Goal: Task Accomplishment & Management: Manage account settings

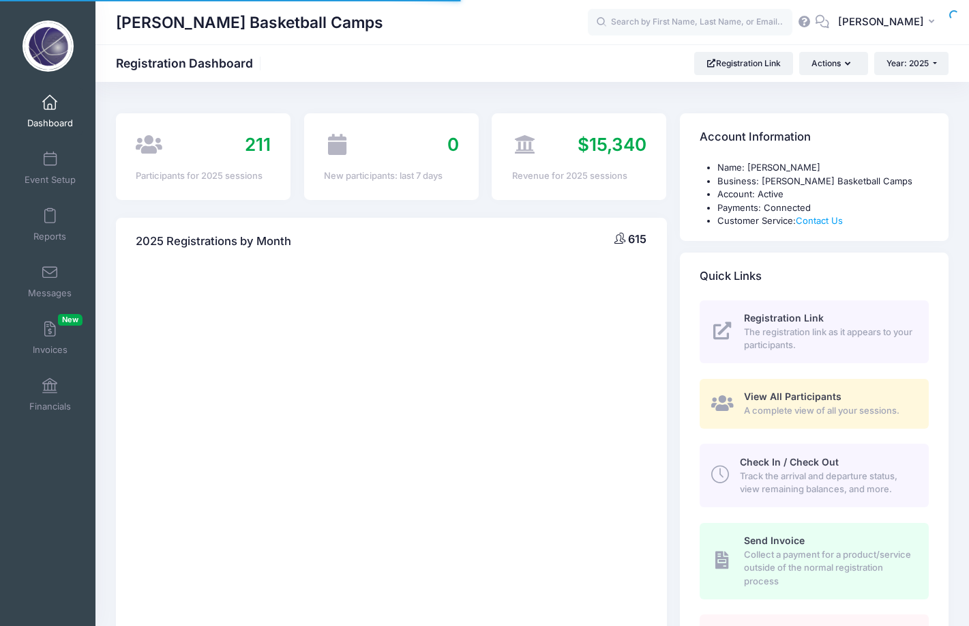
select select
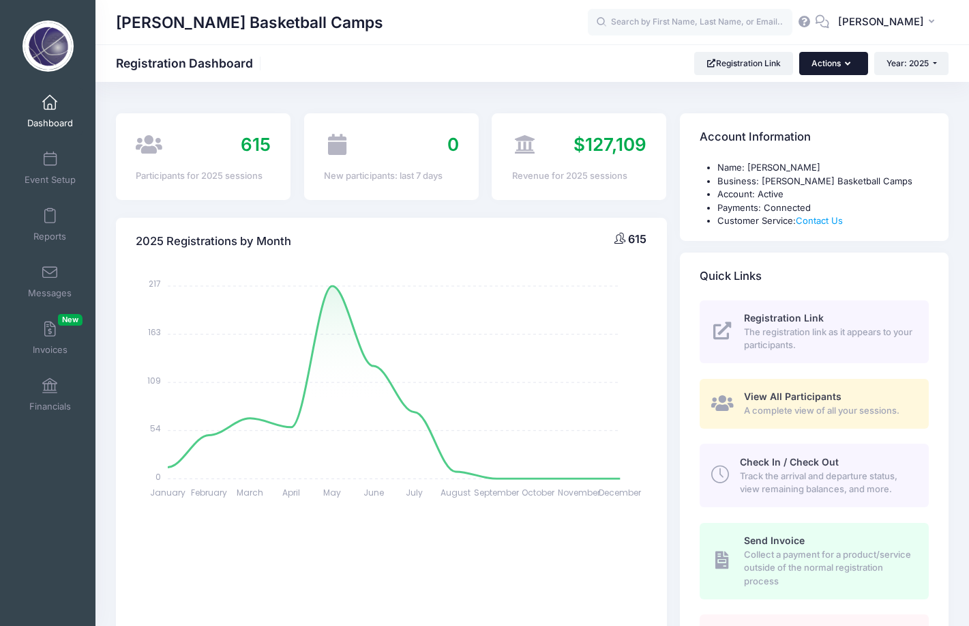
click at [830, 60] on button "Actions" at bounding box center [834, 63] width 68 height 23
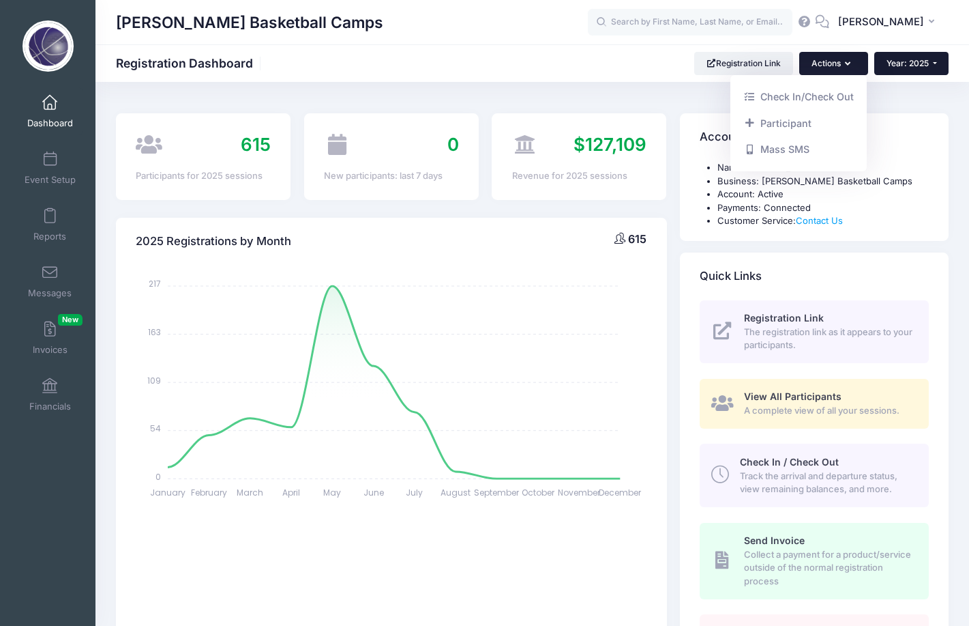
click at [911, 63] on span "Year: 2025" at bounding box center [908, 63] width 42 height 10
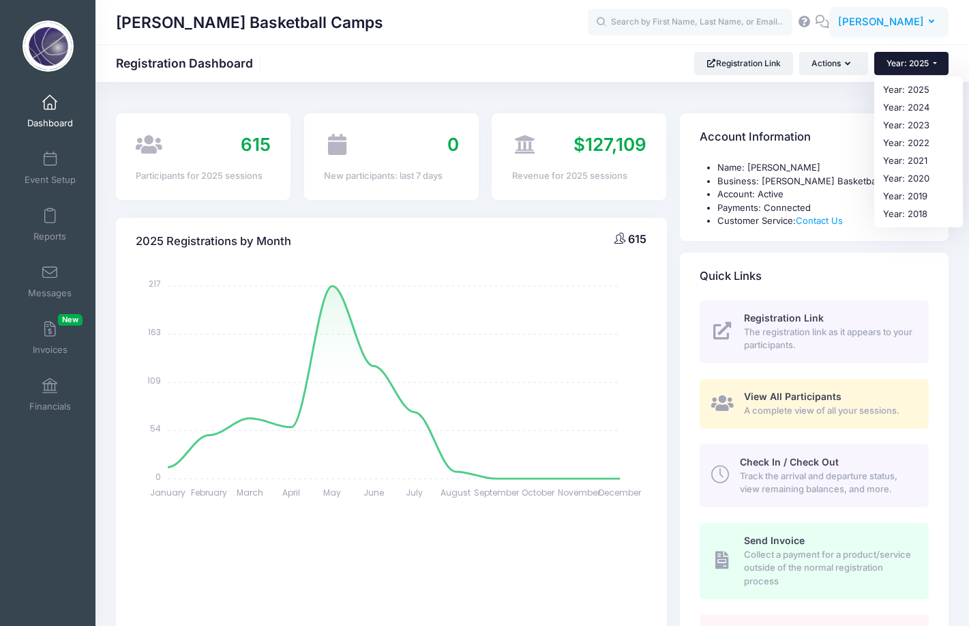
click at [901, 31] on button "SO Sean O'Regan" at bounding box center [889, 22] width 119 height 31
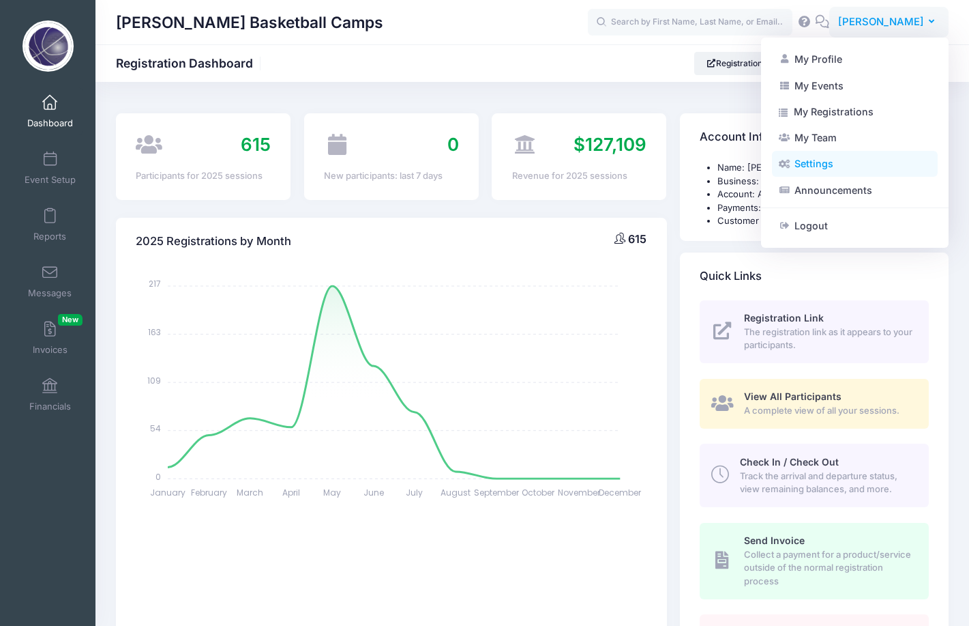
click at [804, 159] on link "Settings" at bounding box center [855, 164] width 166 height 26
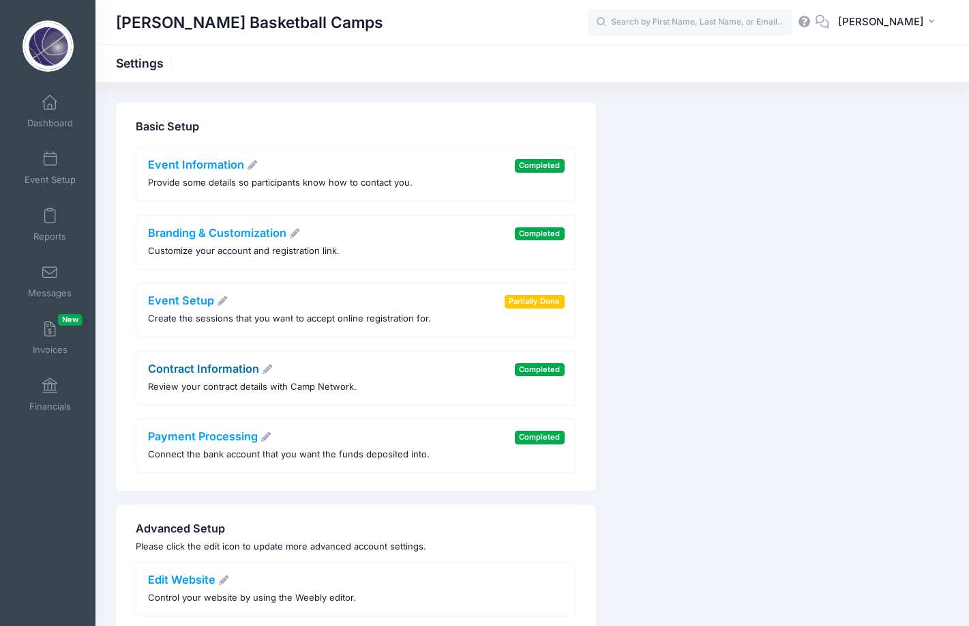
click at [270, 364] on icon at bounding box center [267, 369] width 12 height 10
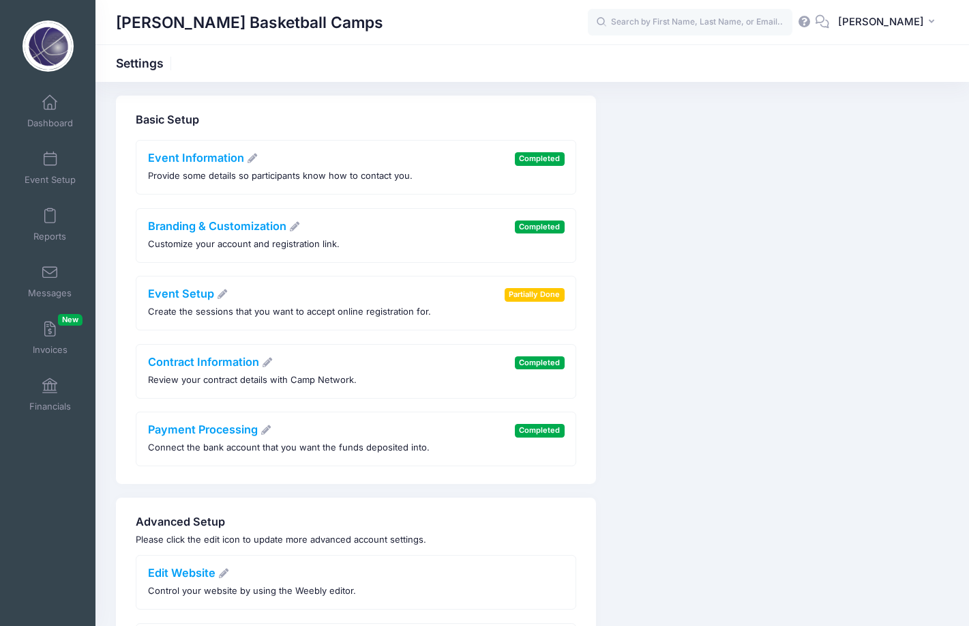
scroll to position [1, 0]
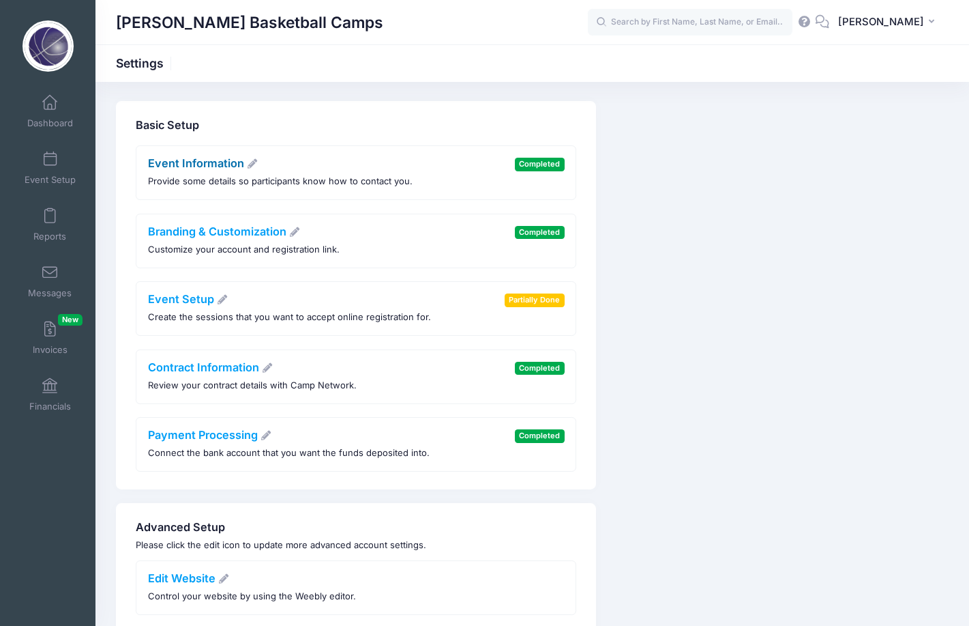
click at [253, 156] on link "Event Information" at bounding box center [203, 163] width 111 height 14
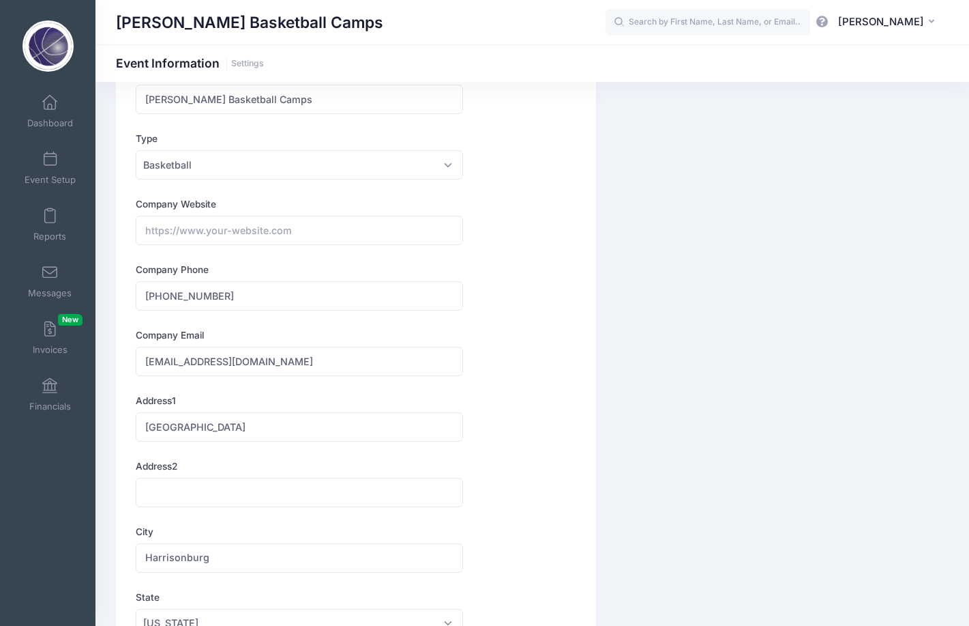
scroll to position [74, 0]
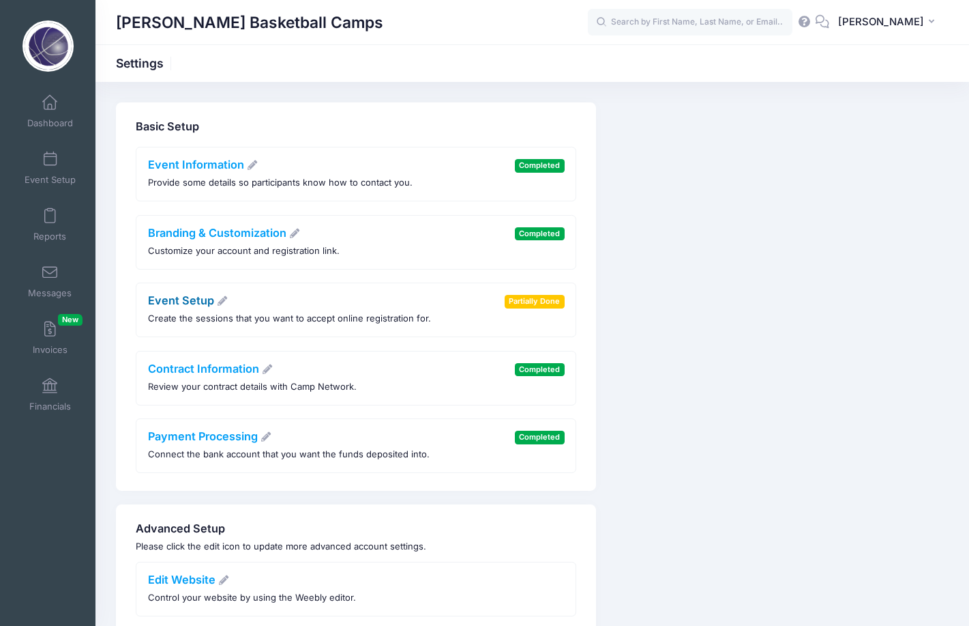
click at [218, 301] on icon at bounding box center [222, 301] width 12 height 10
